Goal: Transaction & Acquisition: Subscribe to service/newsletter

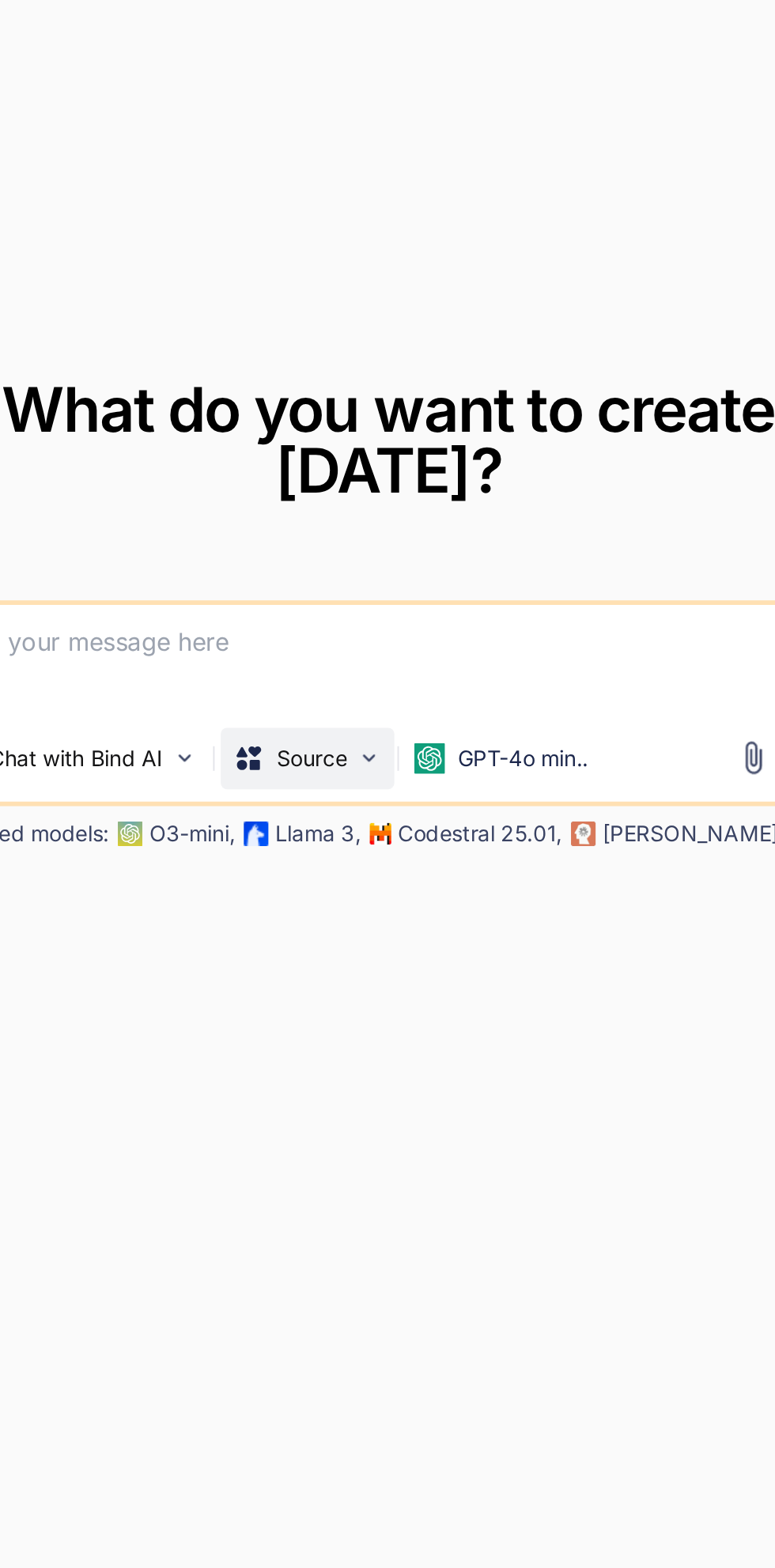
click at [397, 903] on div "Source" at bounding box center [375, 887] width 89 height 32
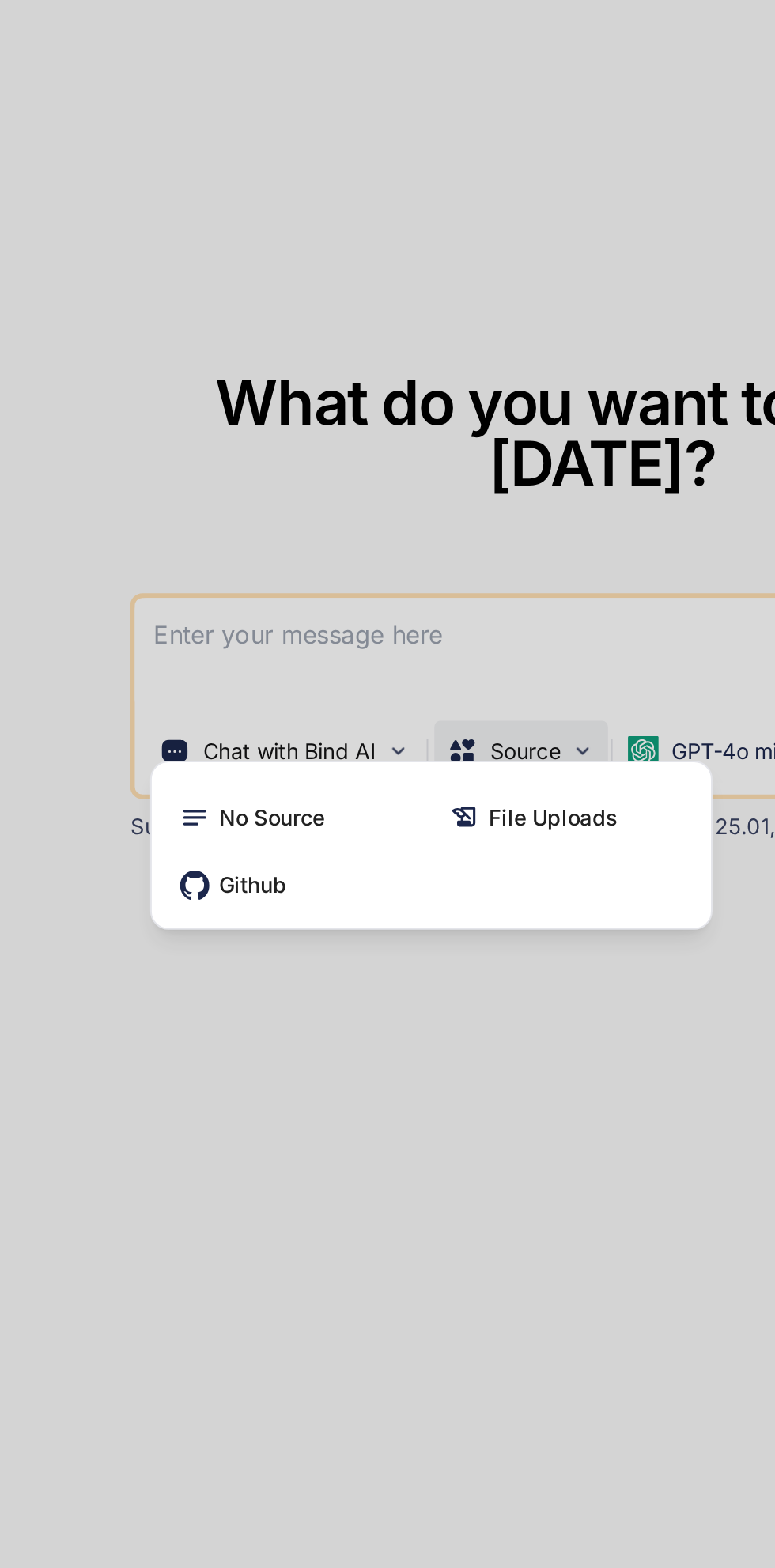
click at [360, 1182] on div at bounding box center [388, 784] width 775 height 1568
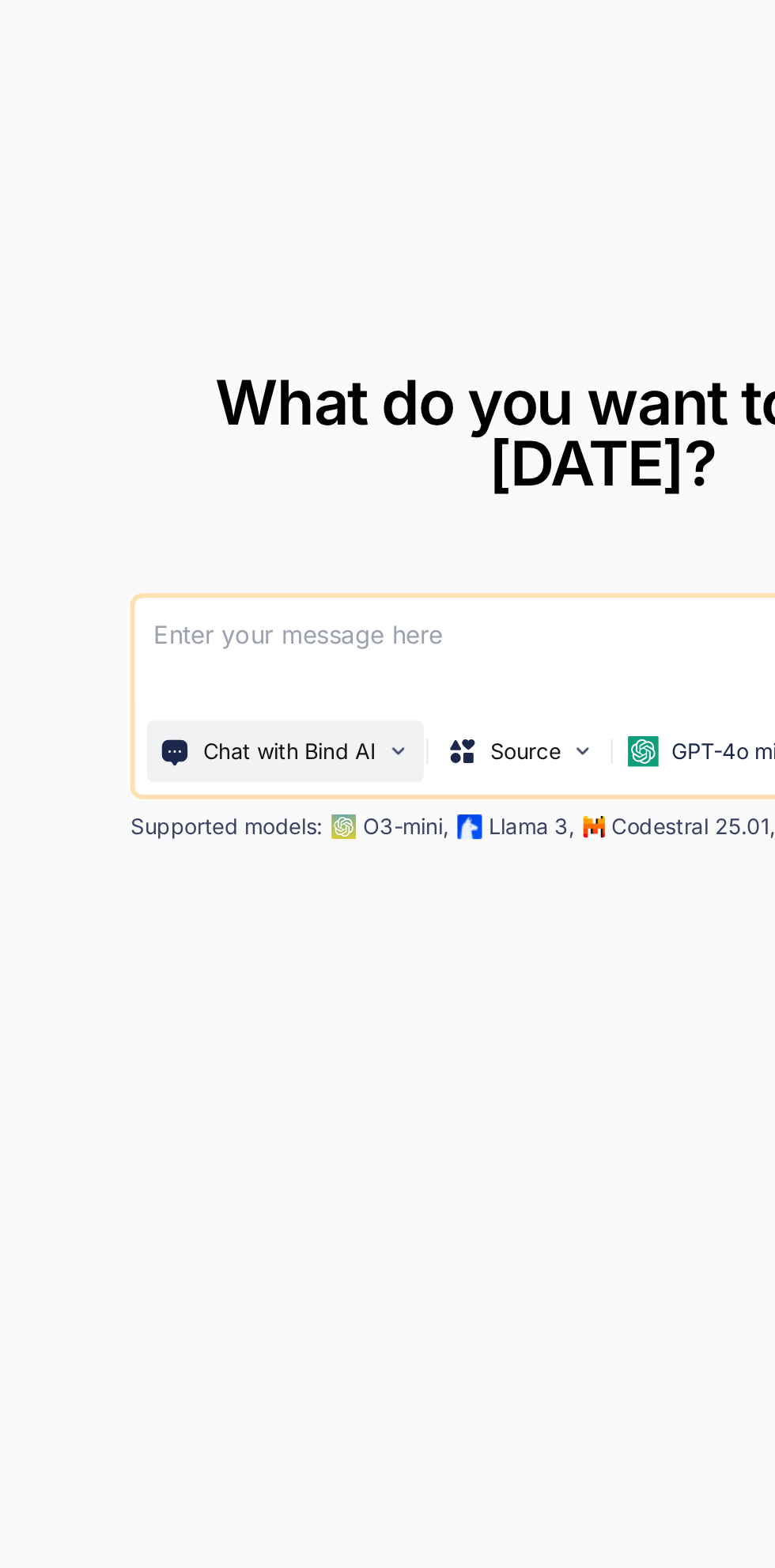
click at [294, 895] on p "Chat with Bind AI" at bounding box center [256, 887] width 89 height 15
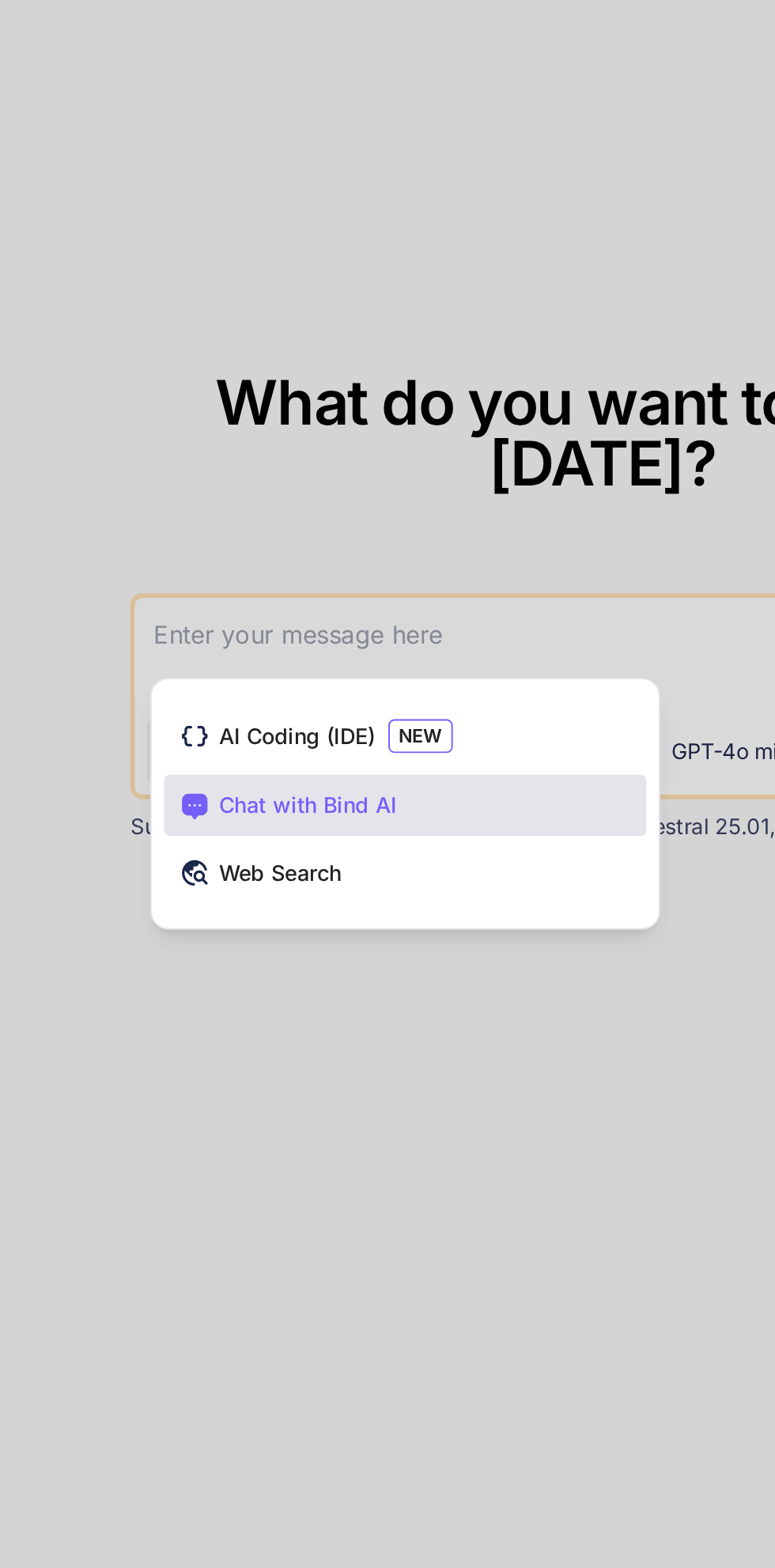
click at [321, 743] on div at bounding box center [388, 784] width 775 height 1568
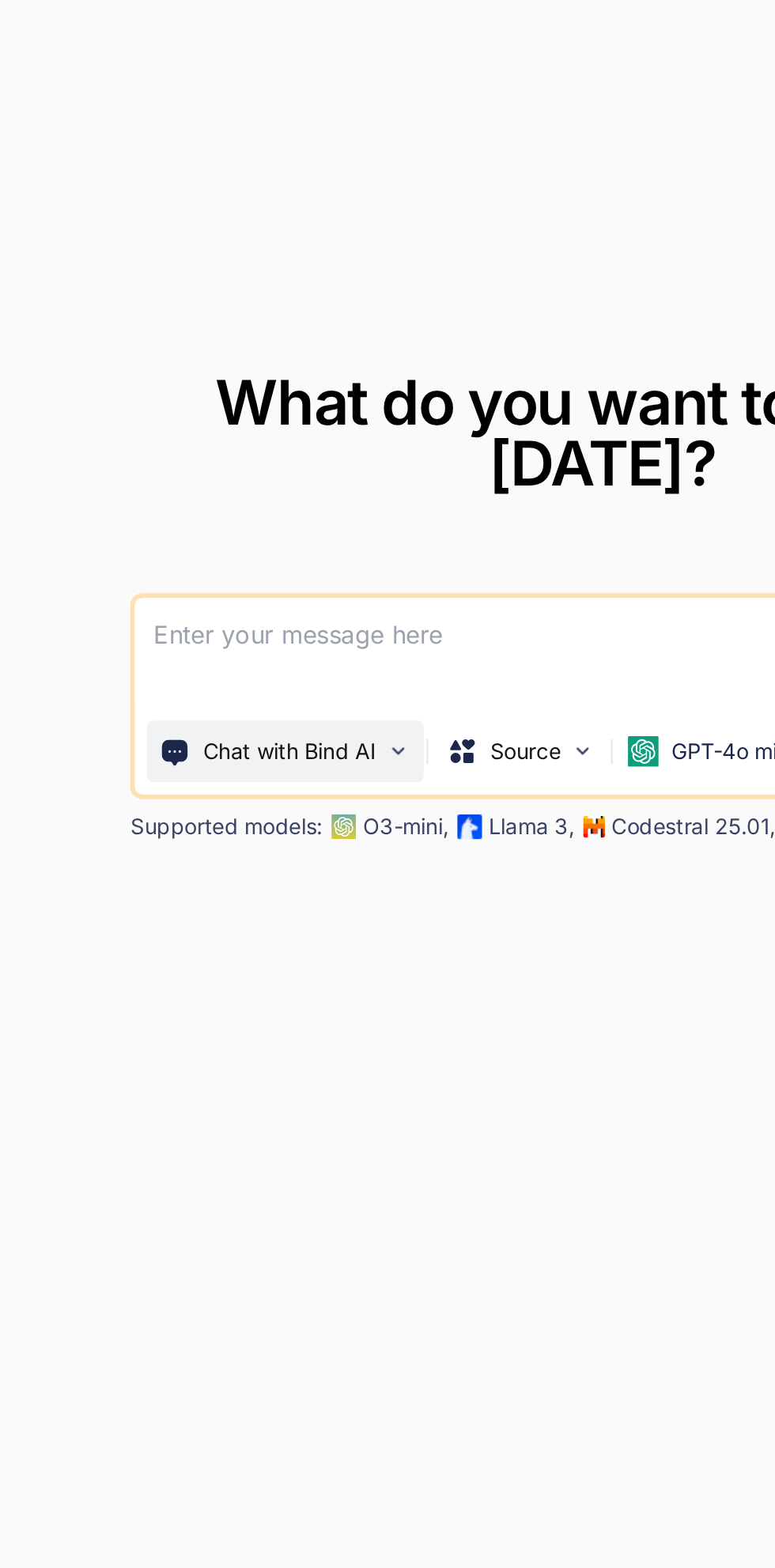
click at [285, 895] on p "Chat with Bind AI" at bounding box center [256, 887] width 89 height 15
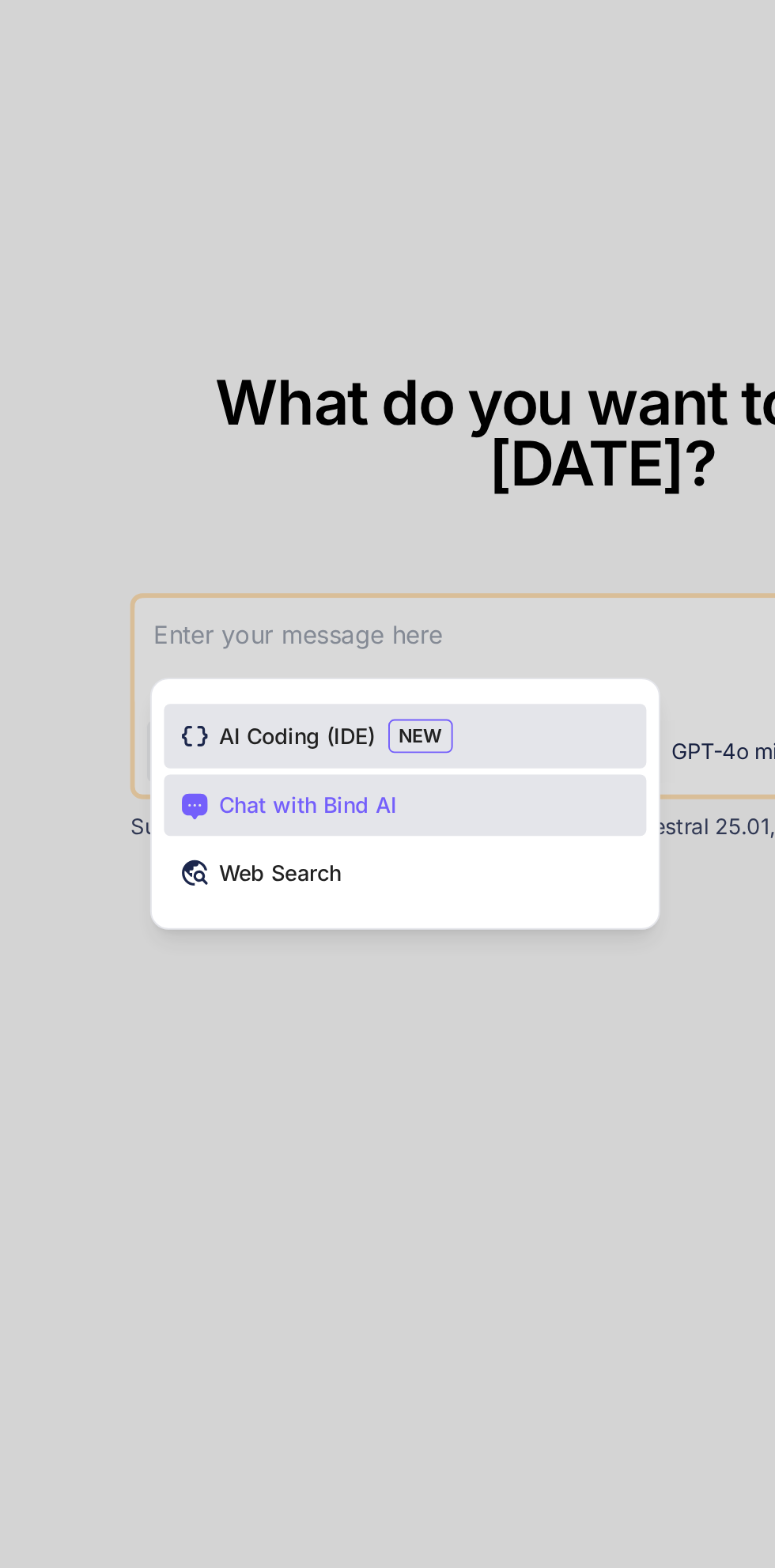
click at [268, 887] on span "AI Coding (IDE)" at bounding box center [260, 879] width 81 height 15
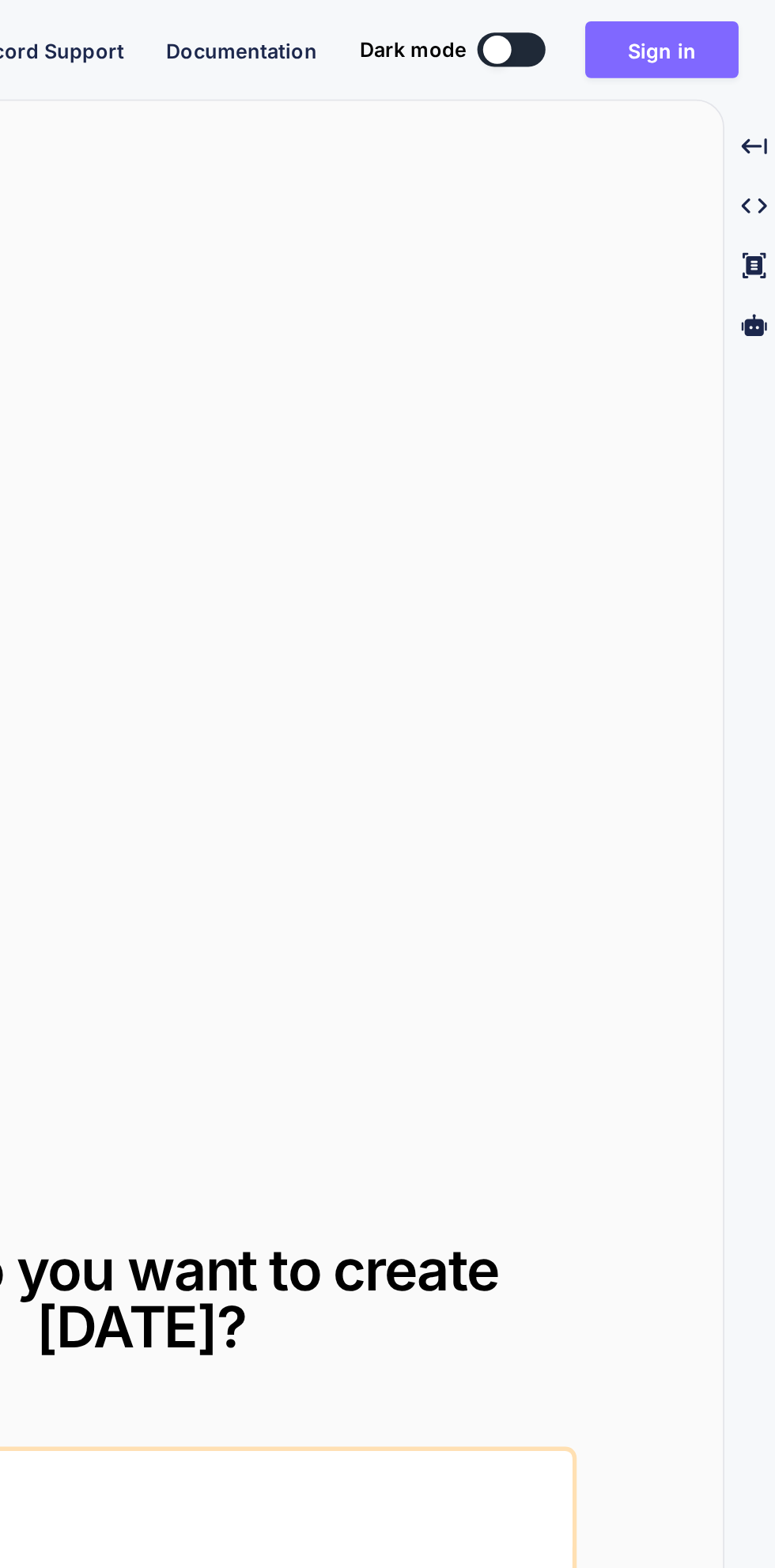
click at [723, 35] on button "Sign in" at bounding box center [707, 27] width 86 height 32
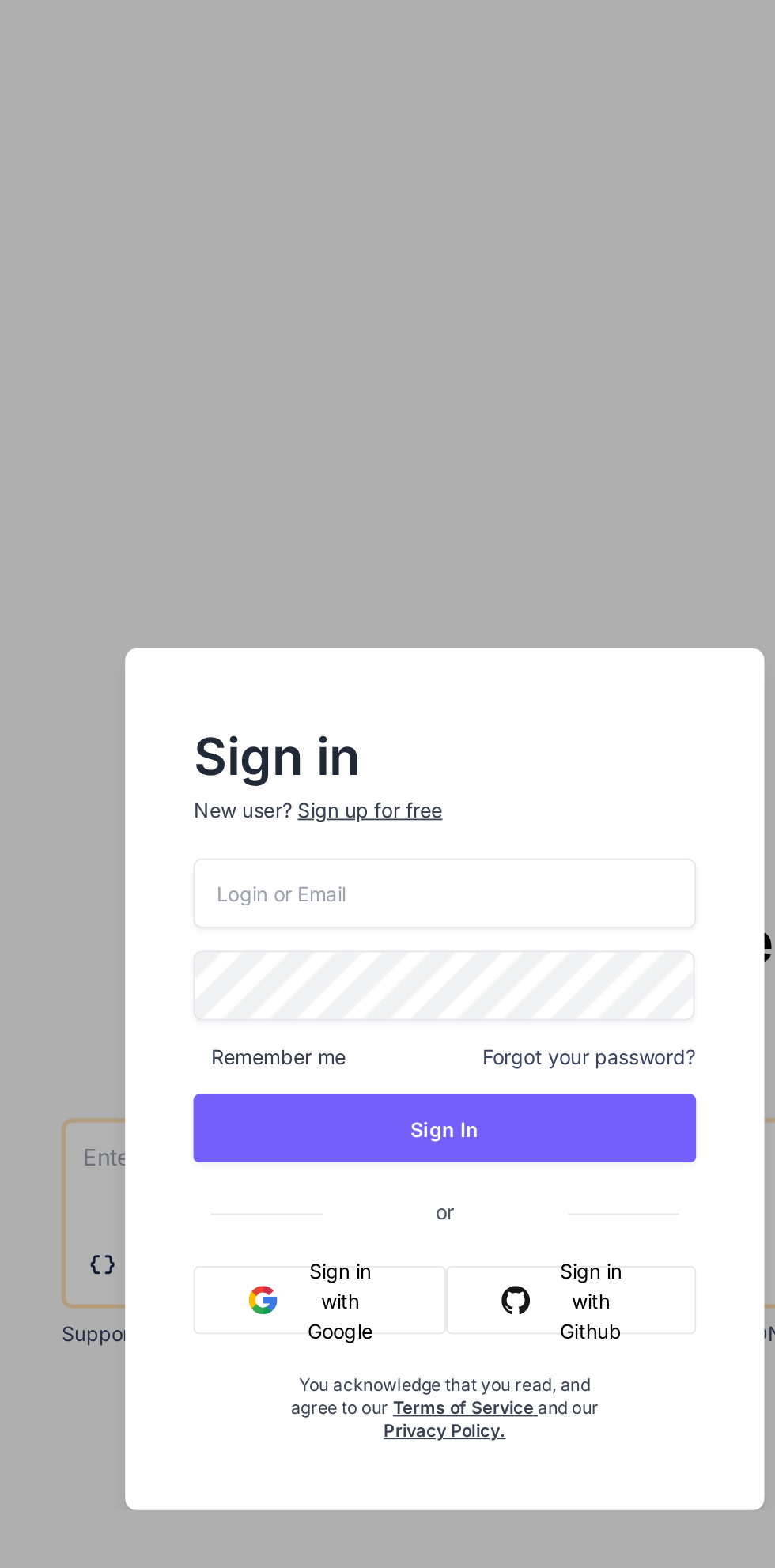
type textarea "x"
click at [329, 926] on button "Sign in with Google" at bounding box center [317, 907] width 141 height 38
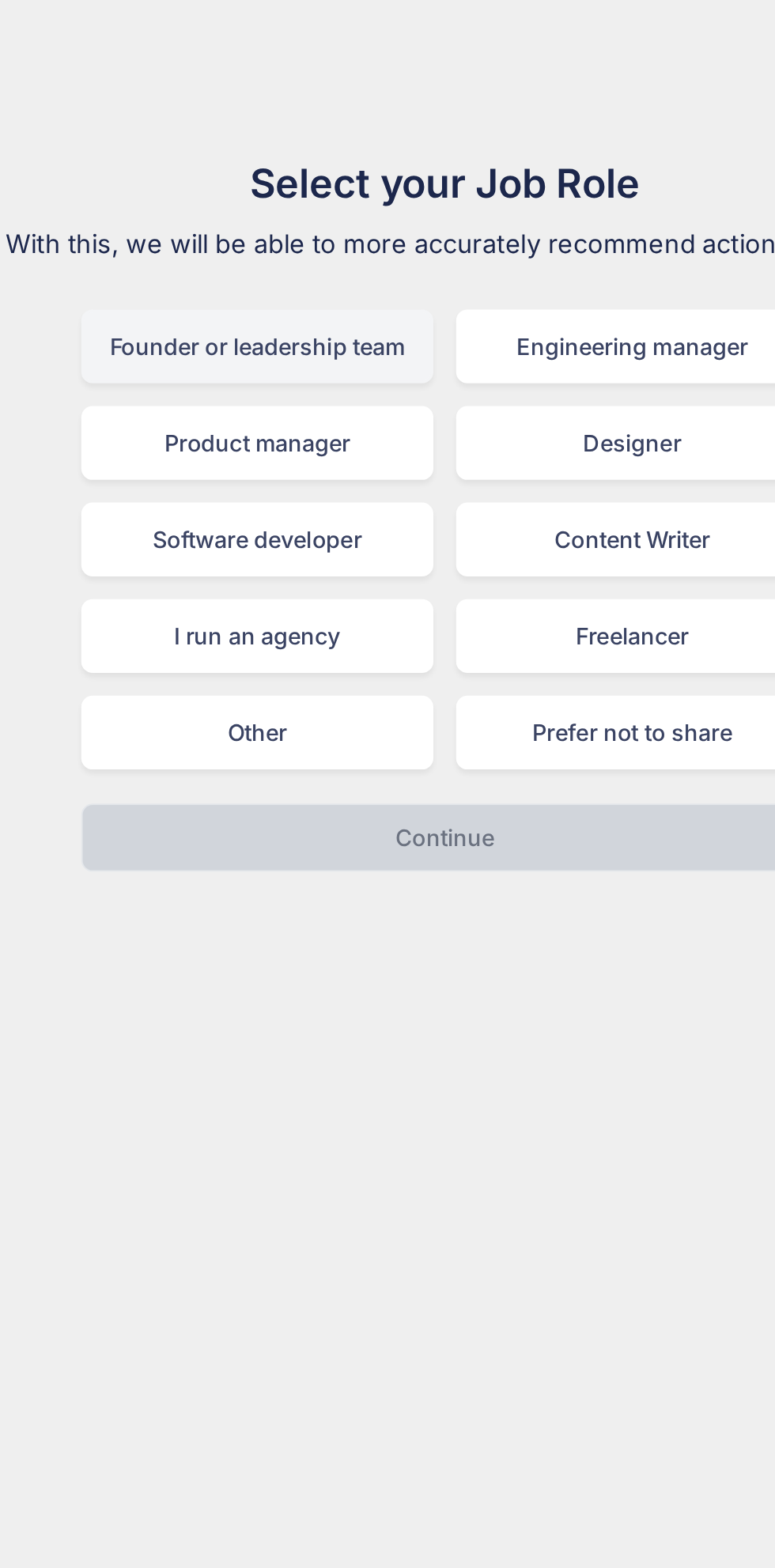
click at [325, 185] on div "Founder or leadership team" at bounding box center [283, 193] width 196 height 41
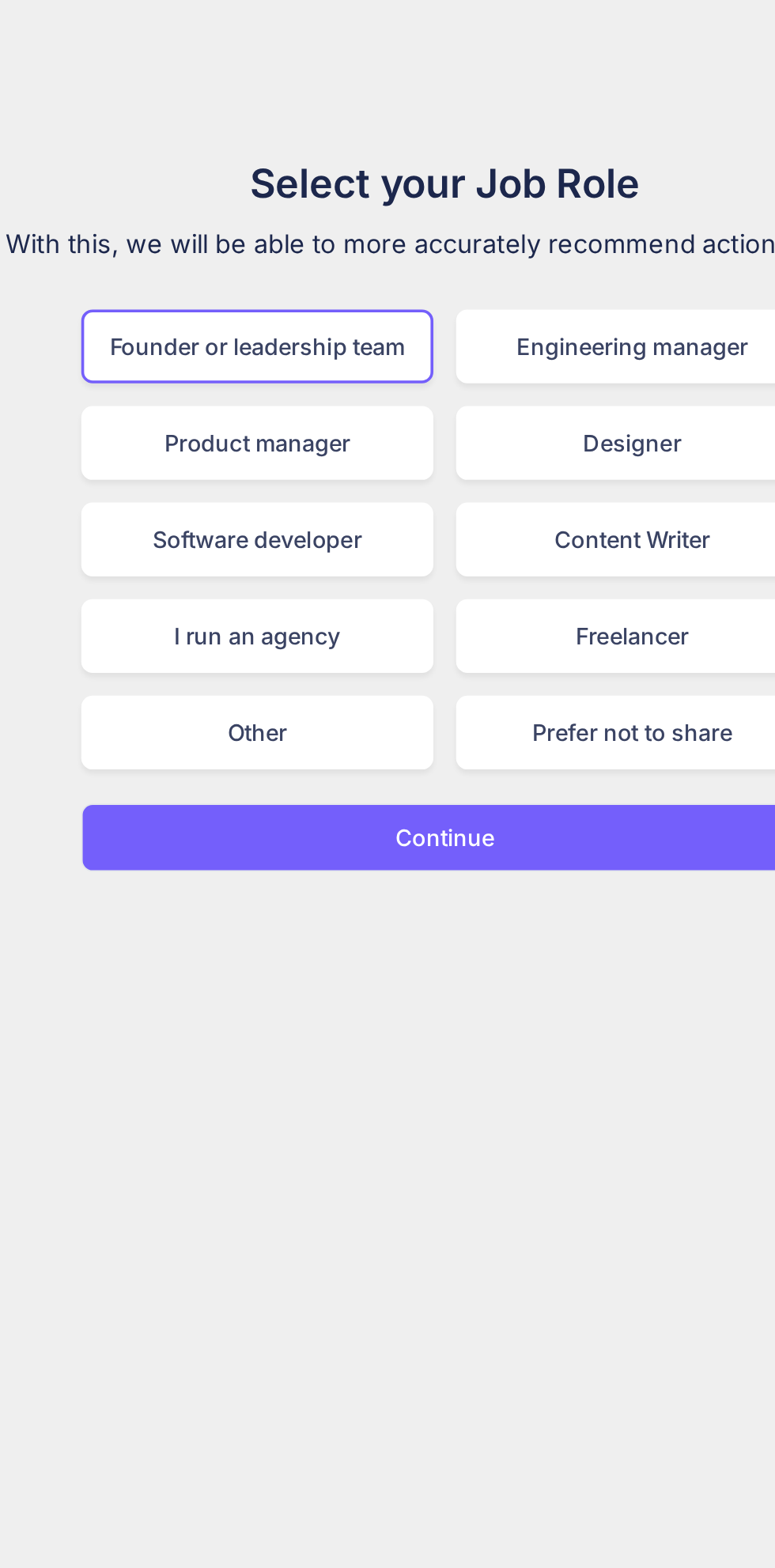
click at [455, 450] on button "Continue" at bounding box center [387, 467] width 405 height 38
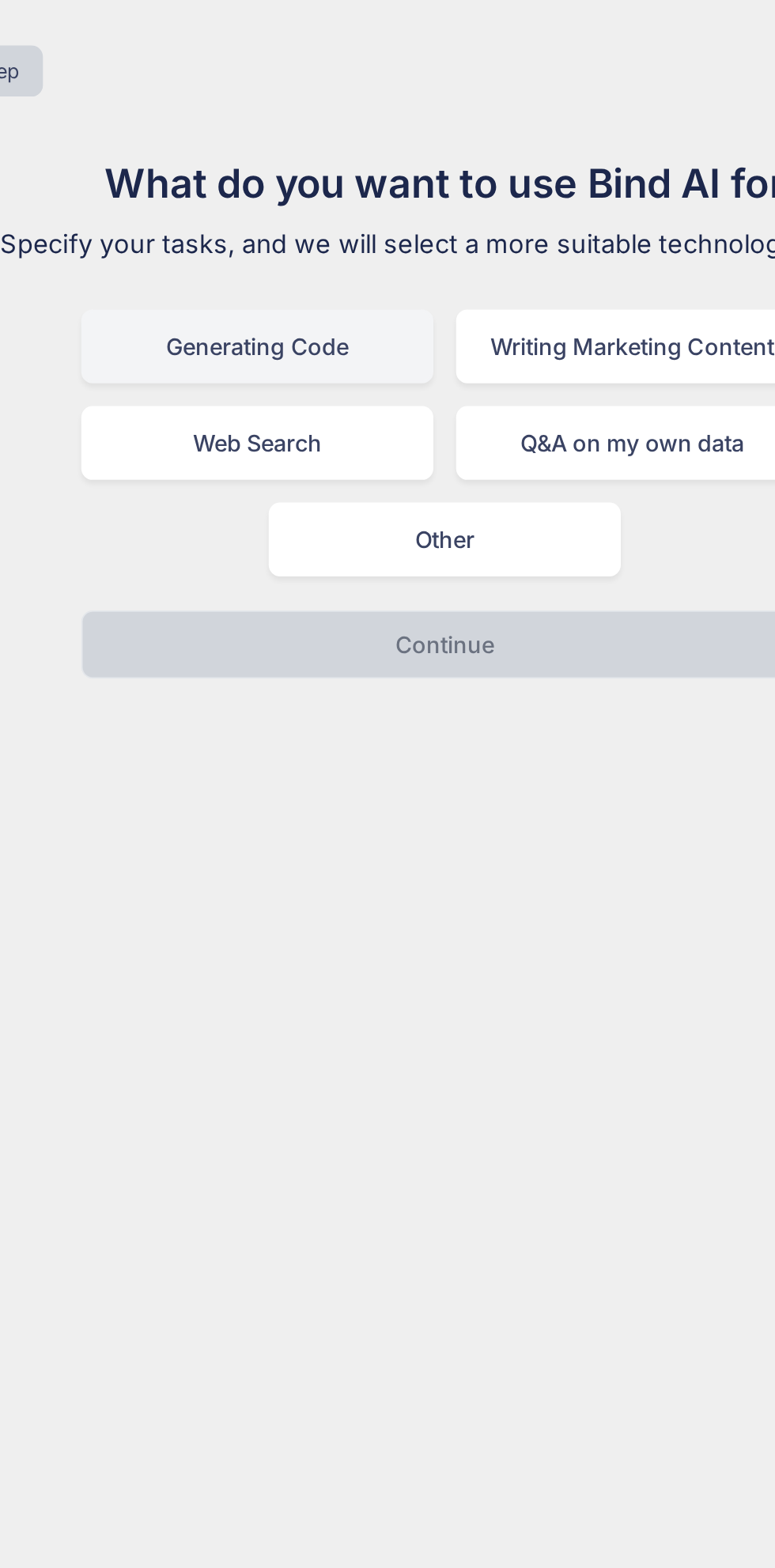
click at [333, 174] on div "Generating Code" at bounding box center [283, 193] width 196 height 41
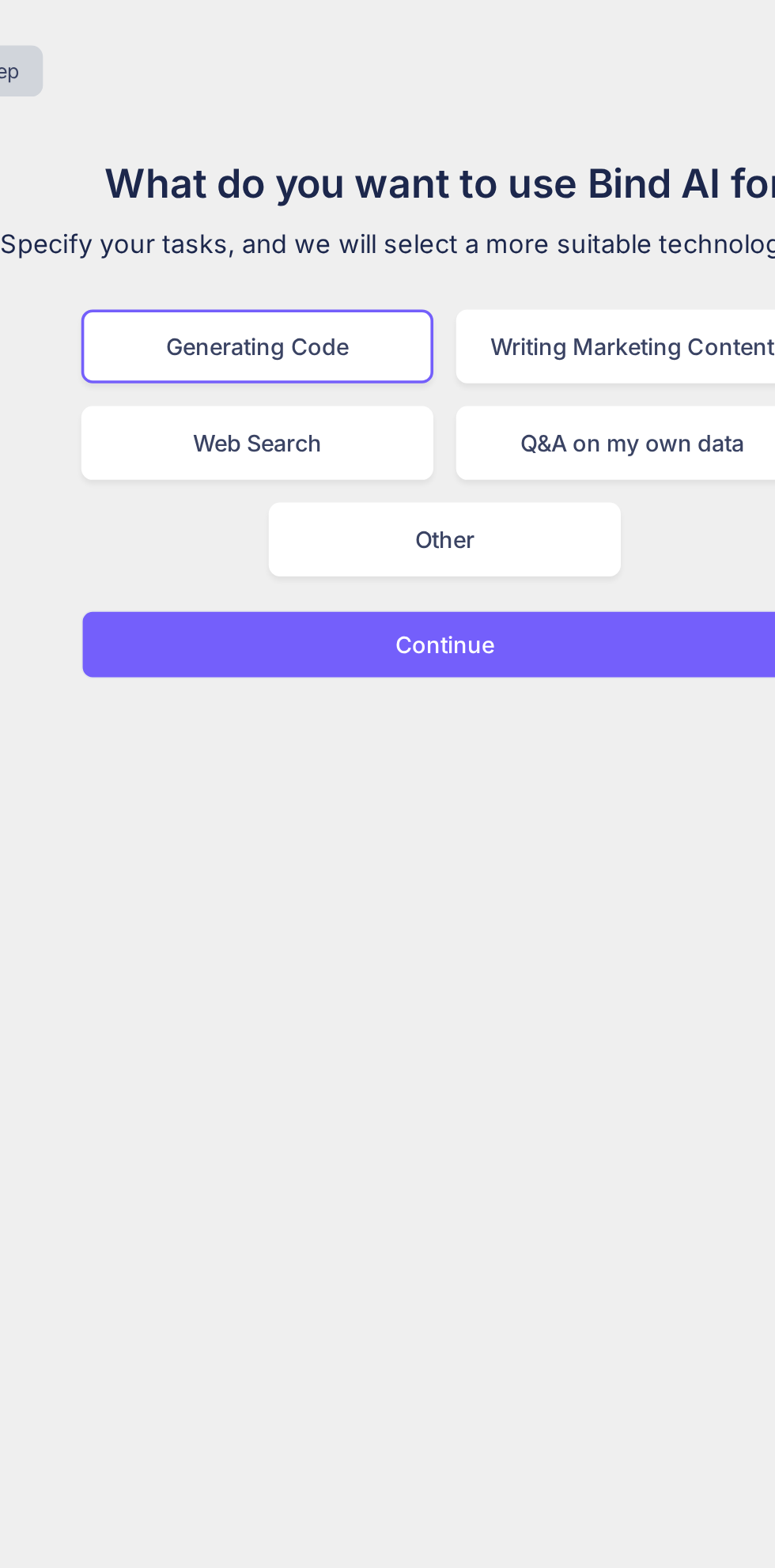
click at [448, 366] on button "Continue" at bounding box center [387, 359] width 405 height 38
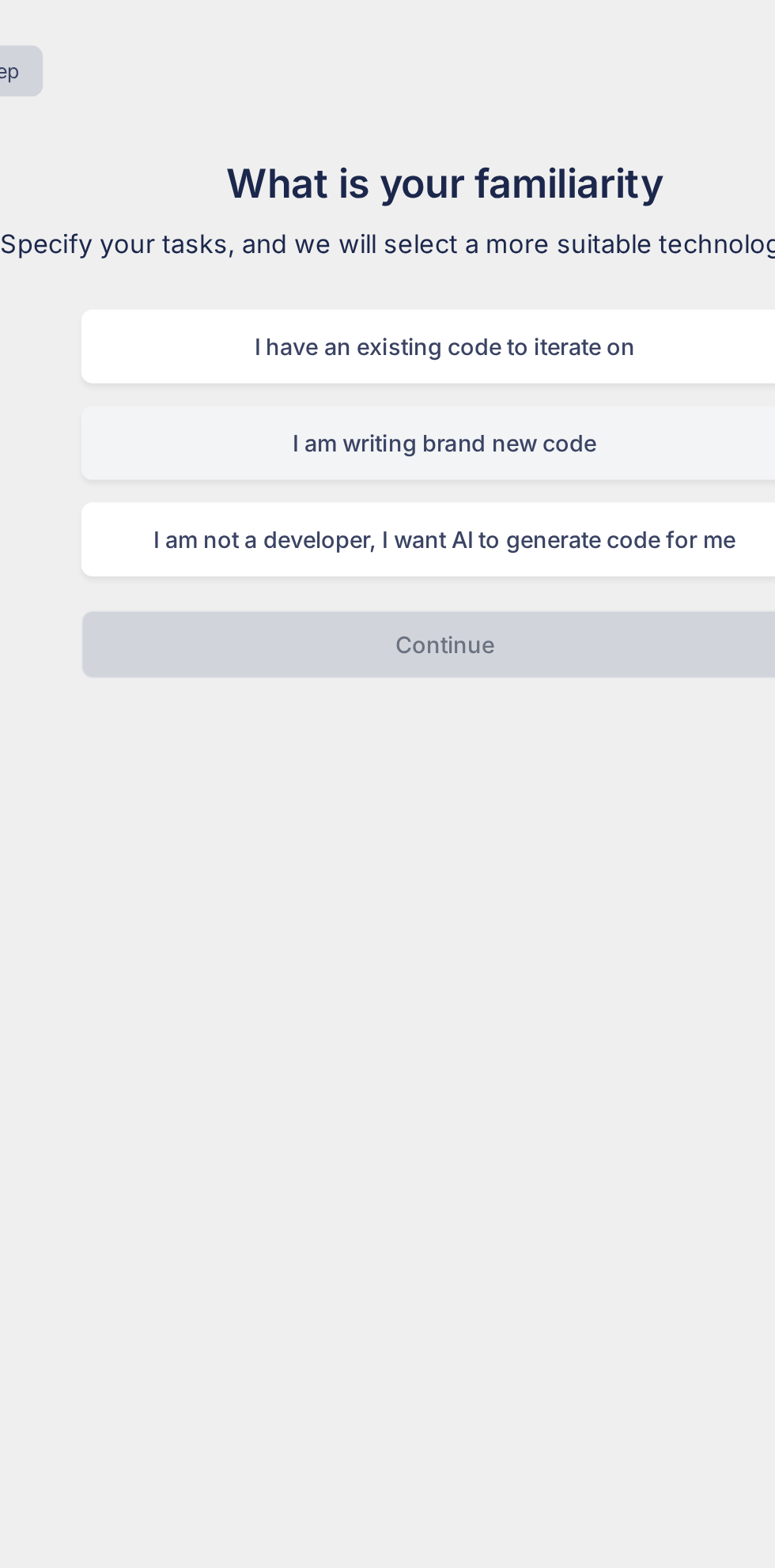
click at [470, 233] on div "I am writing brand new code" at bounding box center [387, 246] width 405 height 41
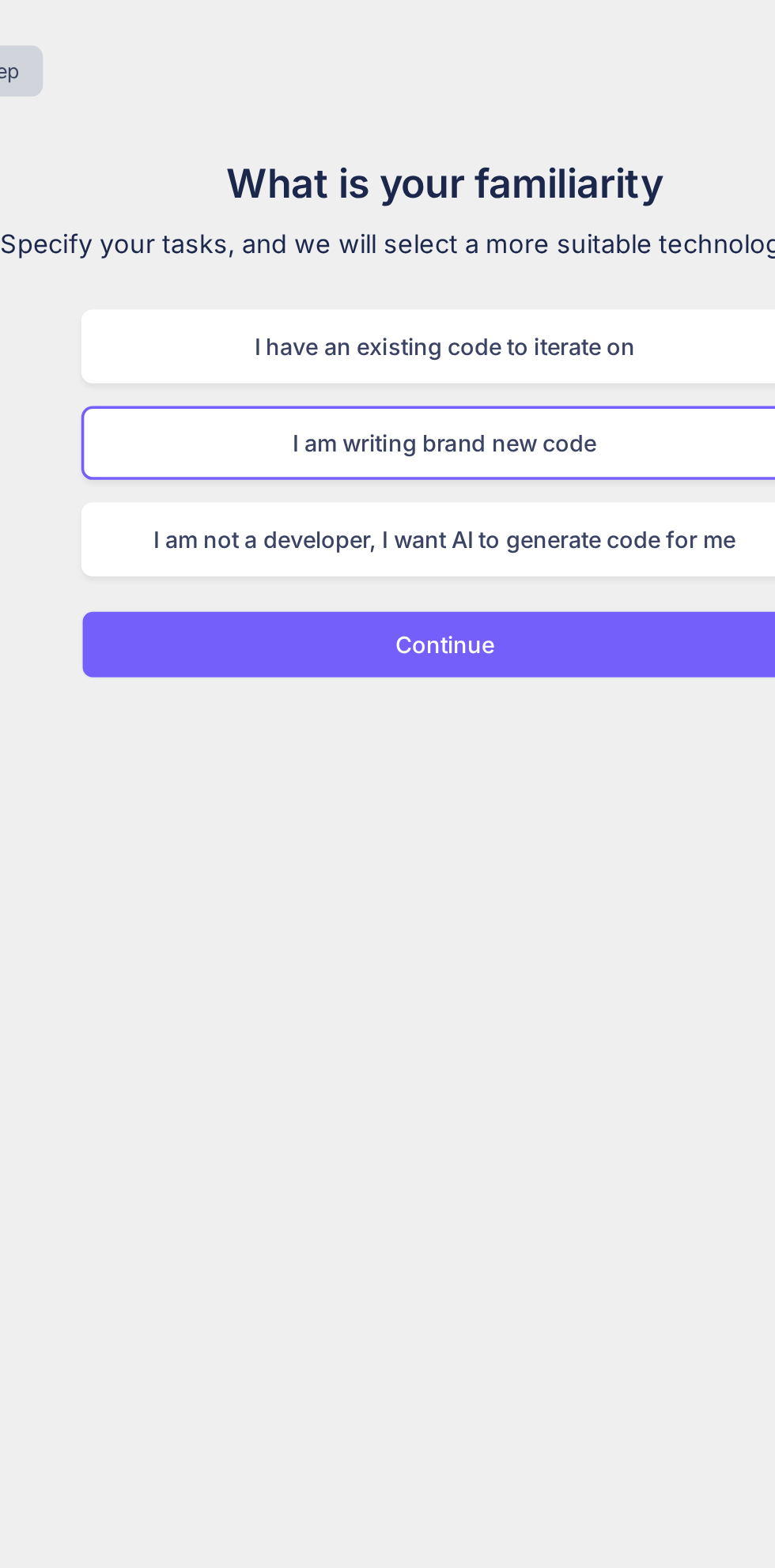
click at [466, 345] on button "Continue" at bounding box center [387, 359] width 405 height 38
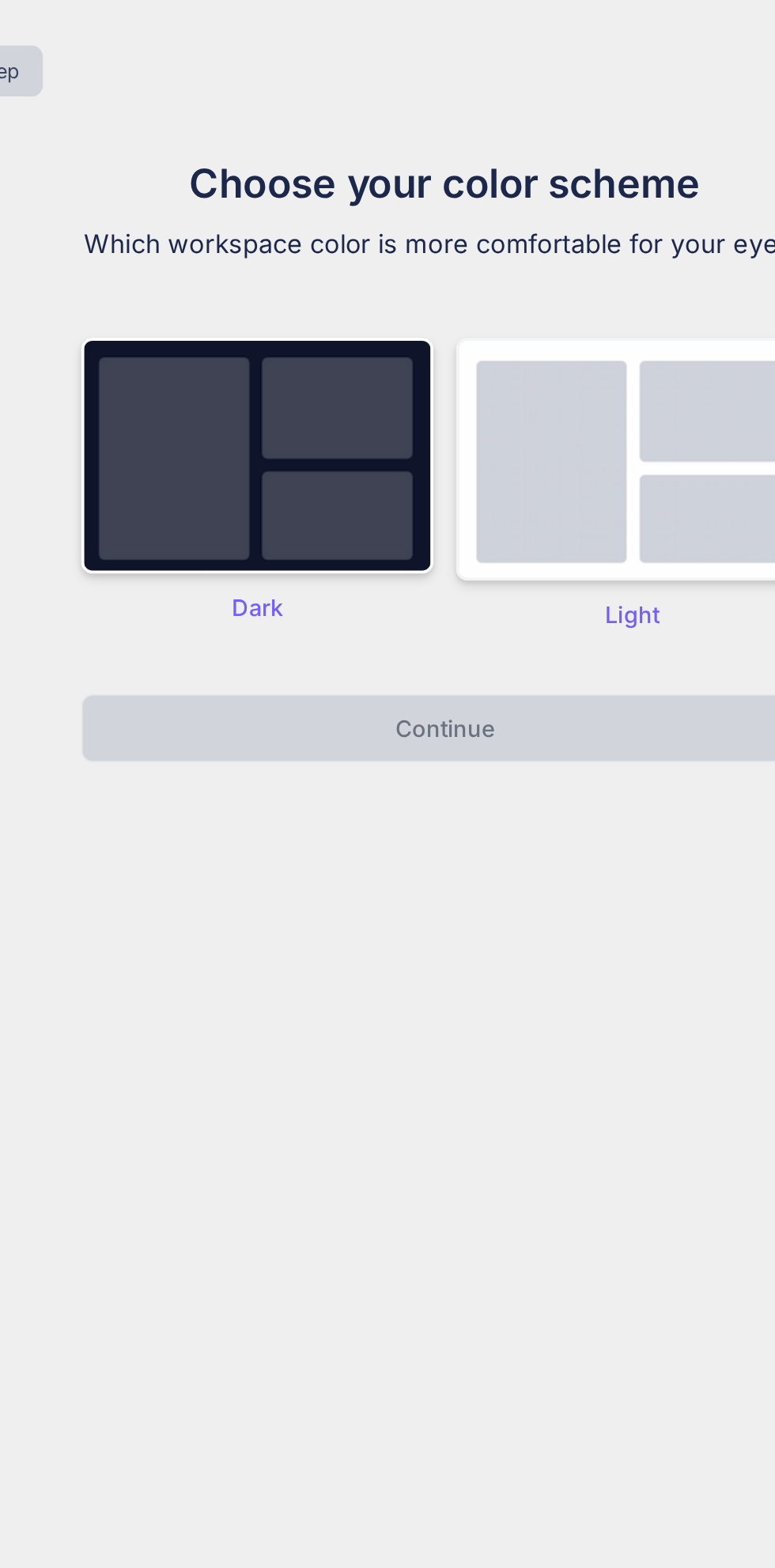
click at [518, 253] on img at bounding box center [492, 256] width 196 height 136
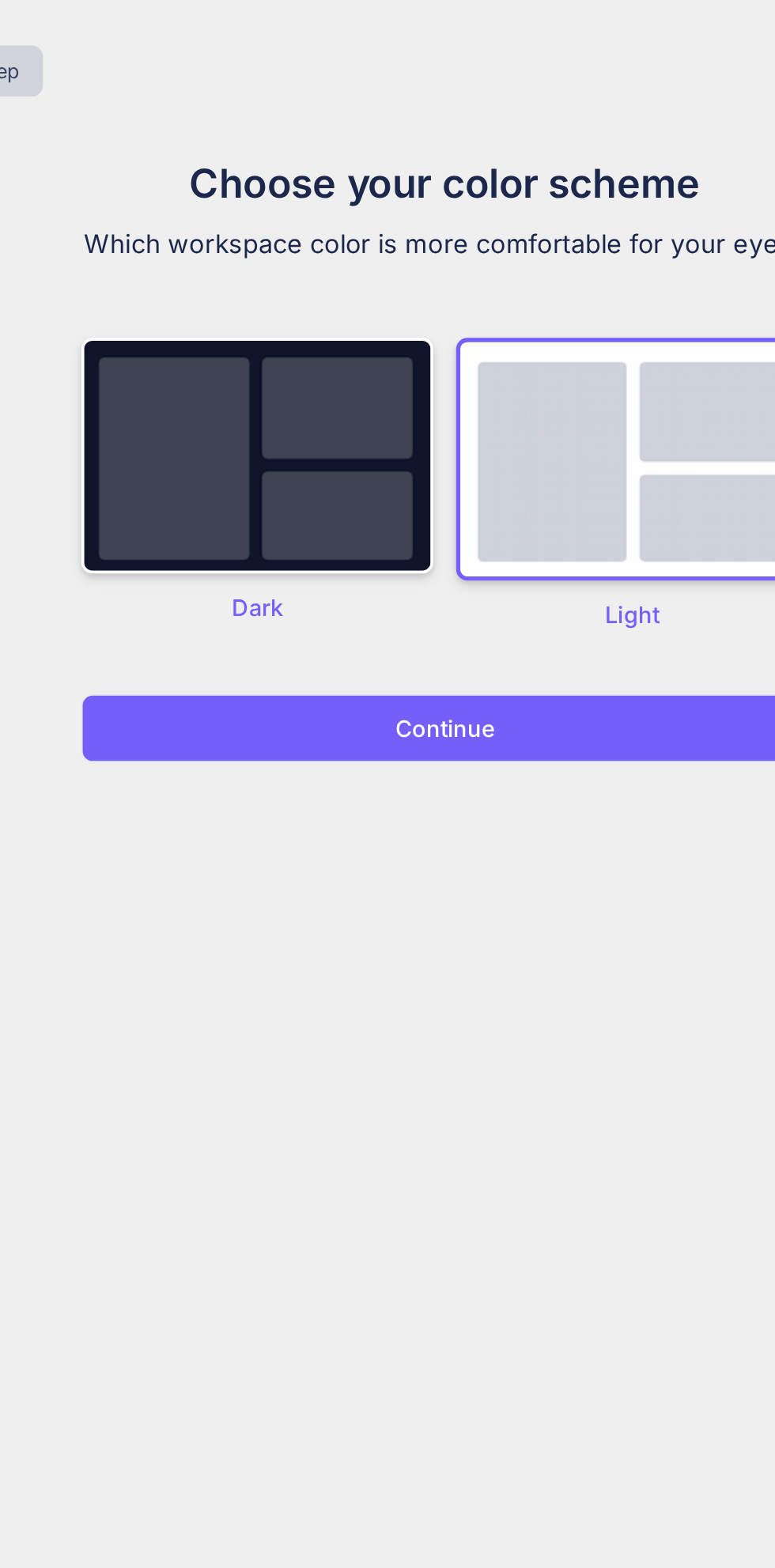
click at [452, 407] on button "Continue" at bounding box center [387, 406] width 405 height 38
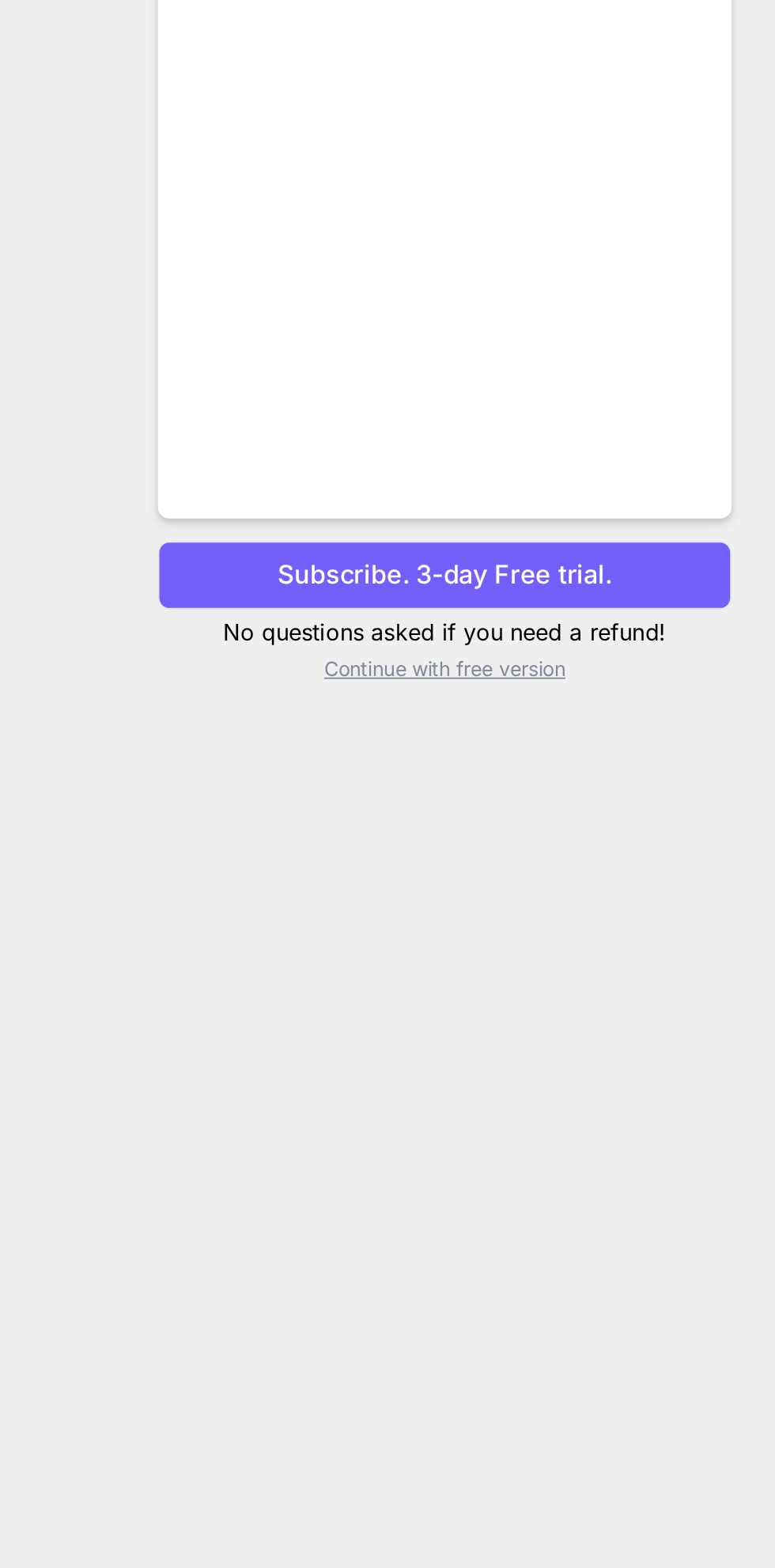
scroll to position [47, 0]
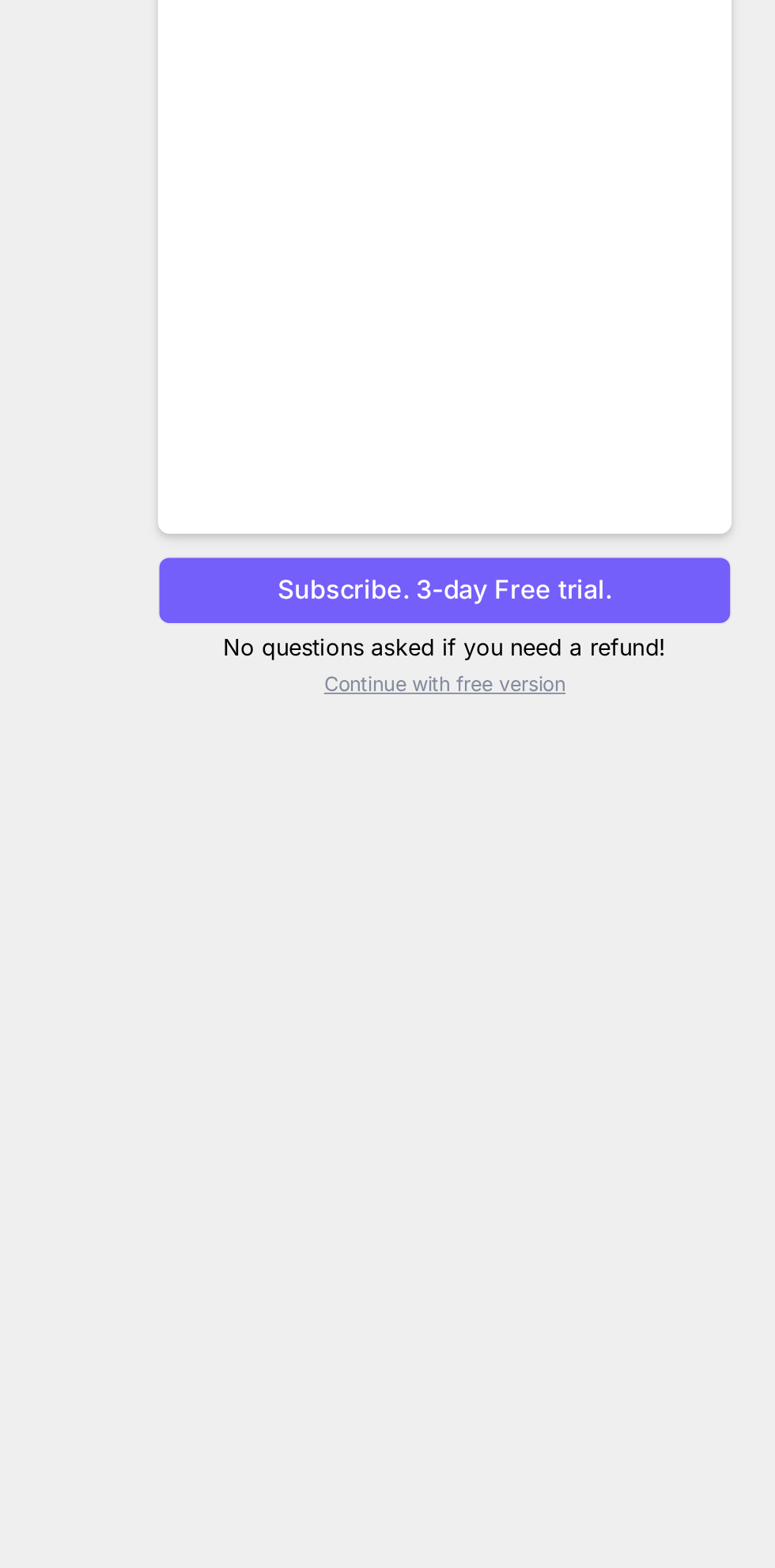
click at [491, 1017] on button "Subscribe. 3-day Free trial." at bounding box center [387, 998] width 318 height 38
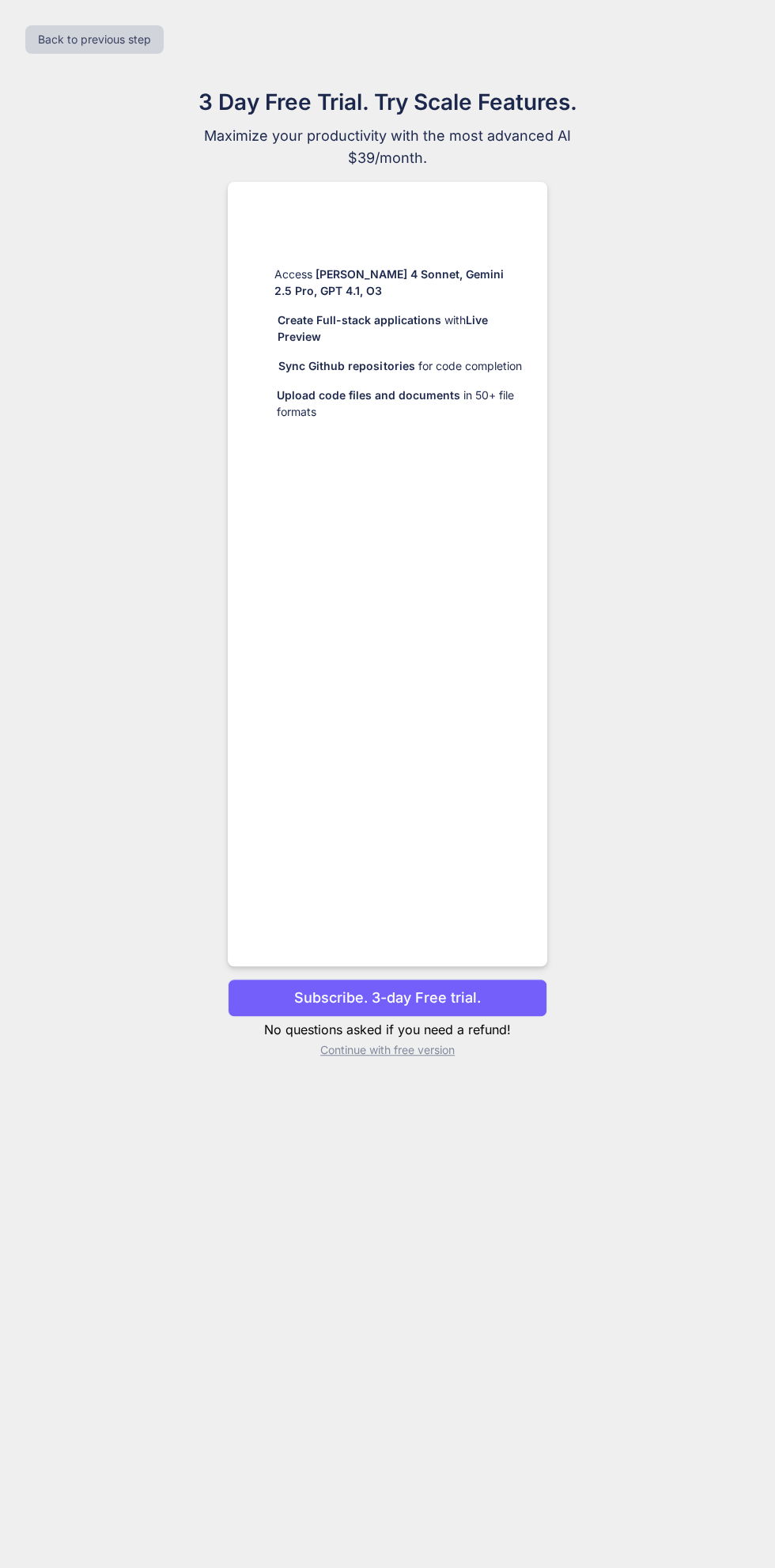
scroll to position [0, 0]
